Goal: Information Seeking & Learning: Learn about a topic

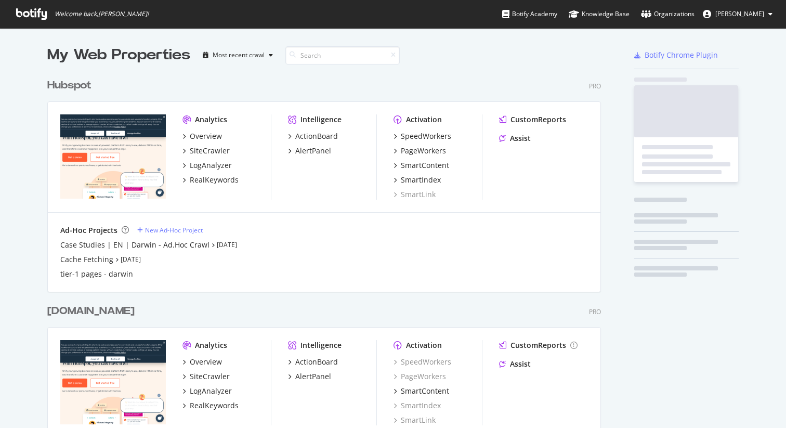
scroll to position [407, 562]
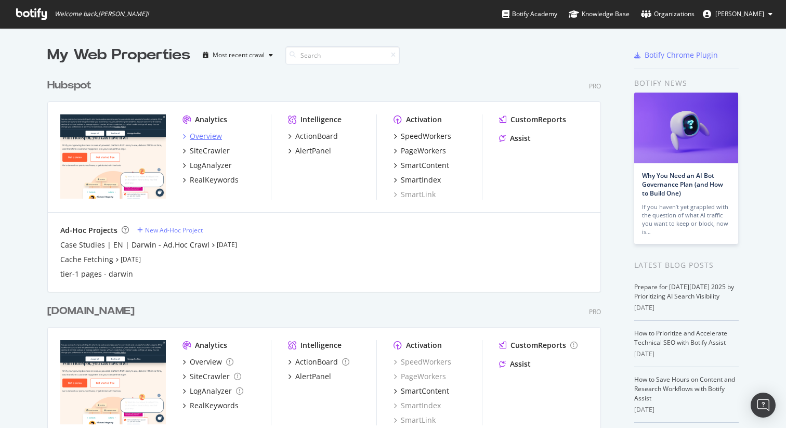
click at [202, 135] on div "Overview" at bounding box center [206, 136] width 32 height 10
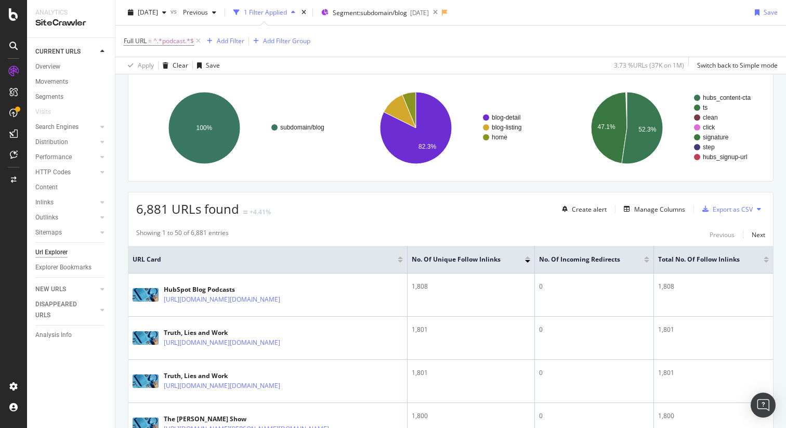
scroll to position [68, 0]
click at [666, 204] on div "Manage Columns" at bounding box center [651, 209] width 65 height 11
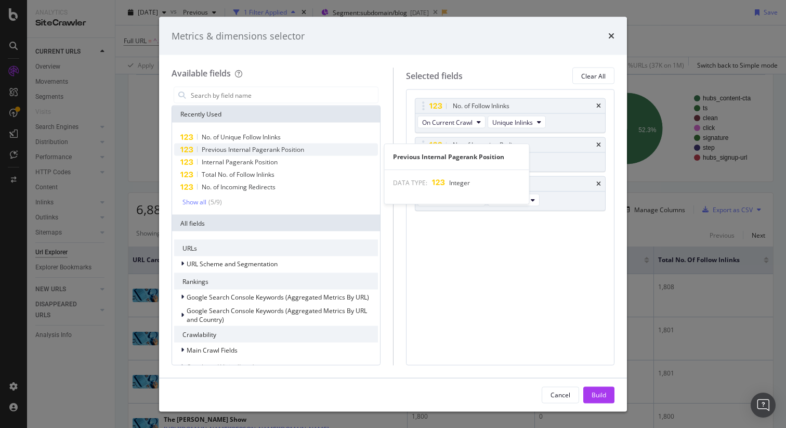
click at [268, 151] on span "Previous Internal Pagerank Position" at bounding box center [253, 149] width 102 height 9
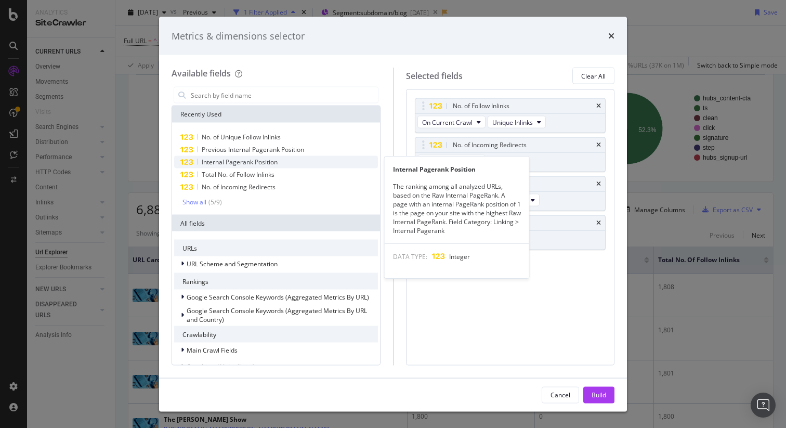
click at [268, 164] on span "Internal Pagerank Position" at bounding box center [240, 161] width 76 height 9
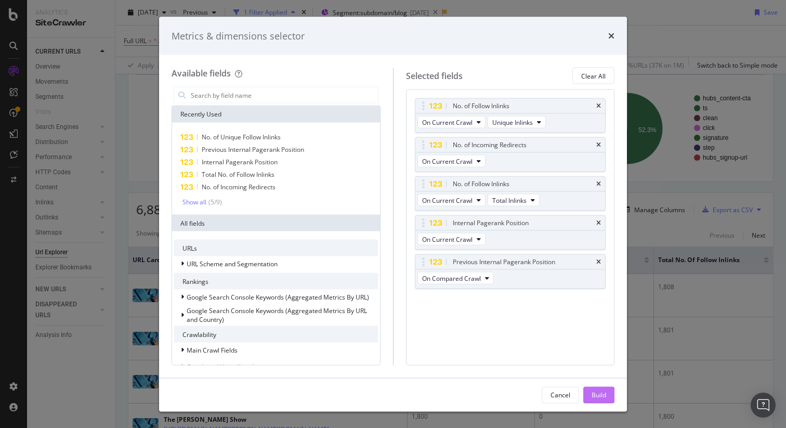
click at [602, 398] on div "Build" at bounding box center [598, 394] width 15 height 9
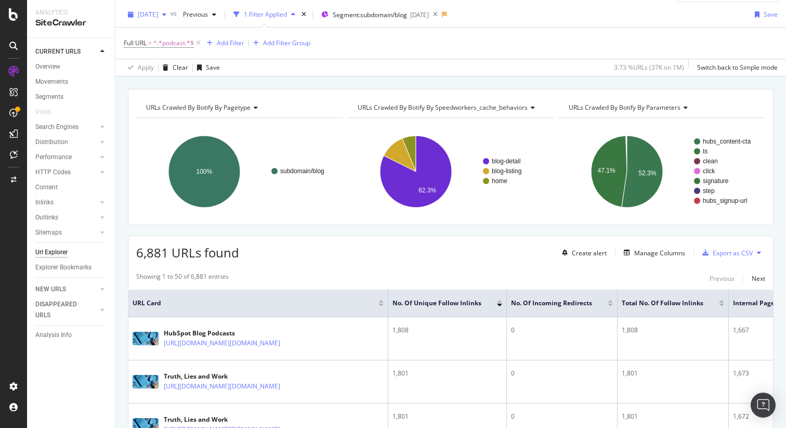
click at [158, 14] on span "2025 Aug. 5th" at bounding box center [148, 14] width 20 height 9
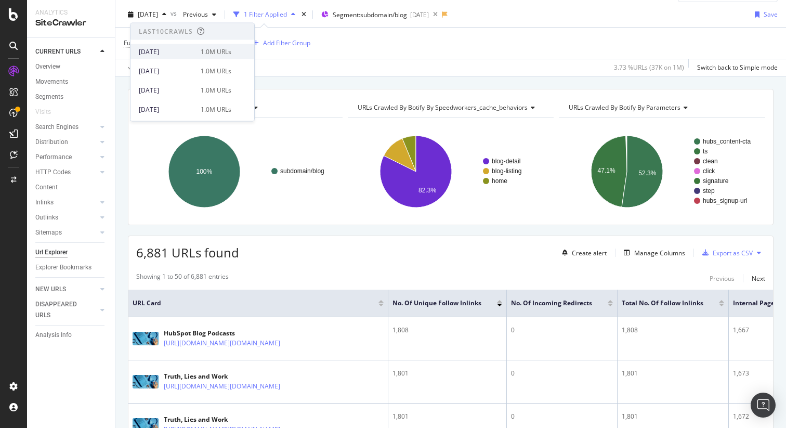
click at [164, 53] on div "[DATE]" at bounding box center [167, 51] width 56 height 9
